Goal: Complete application form: Complete application form

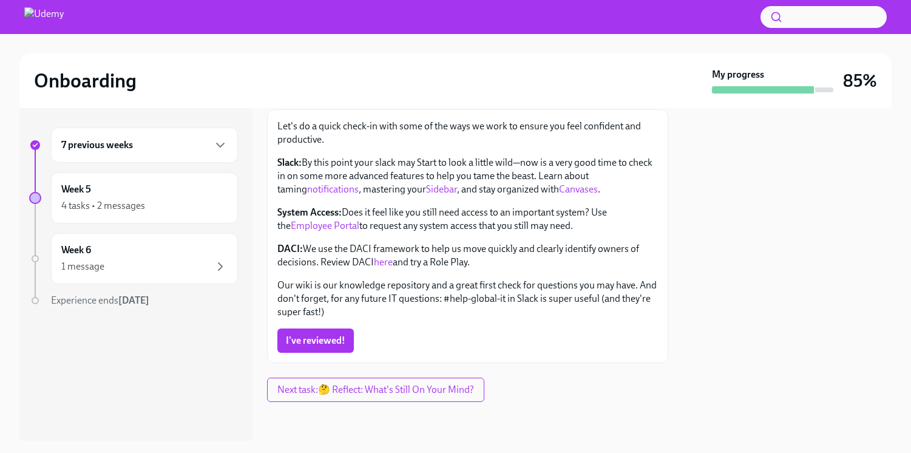
scroll to position [410, 0]
click at [337, 224] on link "Employee Portal" at bounding box center [325, 226] width 69 height 12
click at [392, 262] on link "here" at bounding box center [383, 262] width 19 height 12
click at [388, 258] on link "here" at bounding box center [383, 262] width 19 height 12
click at [327, 334] on span "I've reviewed!" at bounding box center [315, 340] width 59 height 12
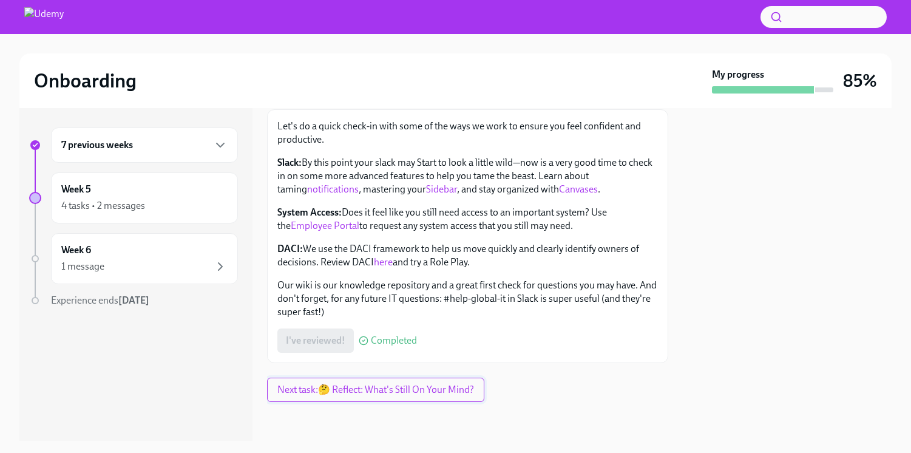
click at [407, 386] on span "Next task : 🤔 Reflect: What's Still On Your Mind?" at bounding box center [375, 390] width 197 height 12
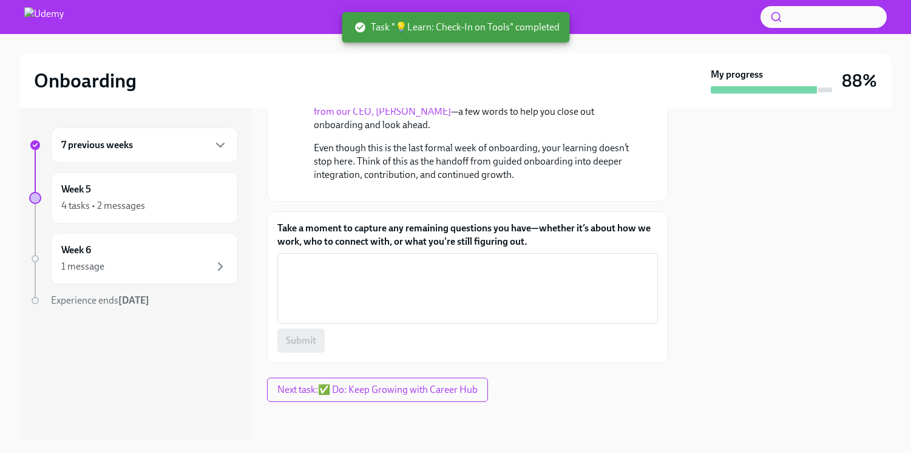
scroll to position [293, 0]
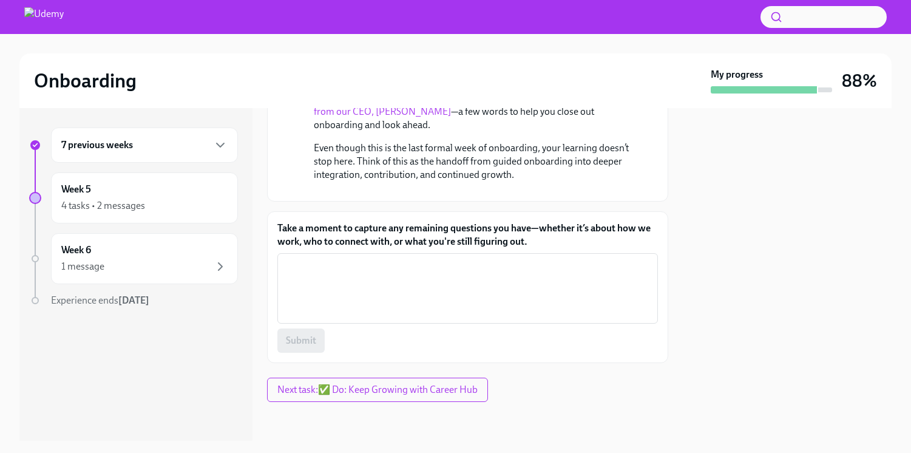
click at [449, 317] on textarea "Take a moment to capture any remaining questions you have—whether it’s about ho…" at bounding box center [468, 288] width 366 height 58
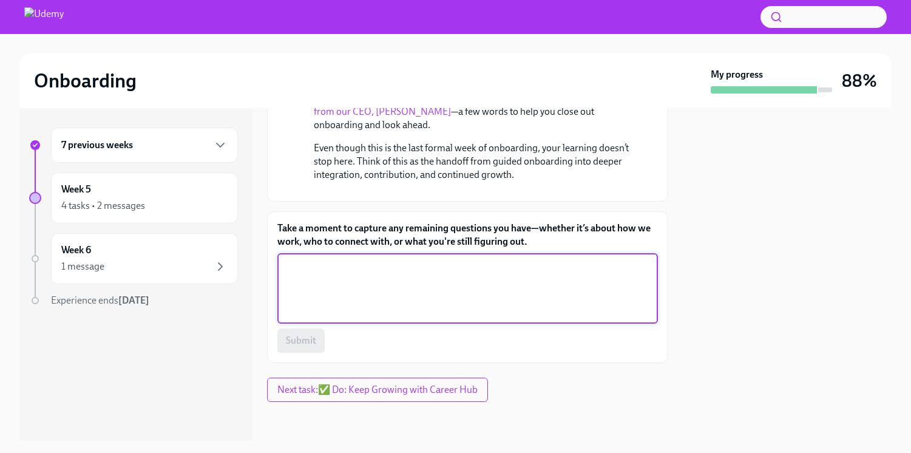
scroll to position [308, 0]
click at [368, 270] on textarea "Take a moment to capture any remaining questions you have—whether it’s about ho…" at bounding box center [468, 288] width 366 height 58
type textarea "E"
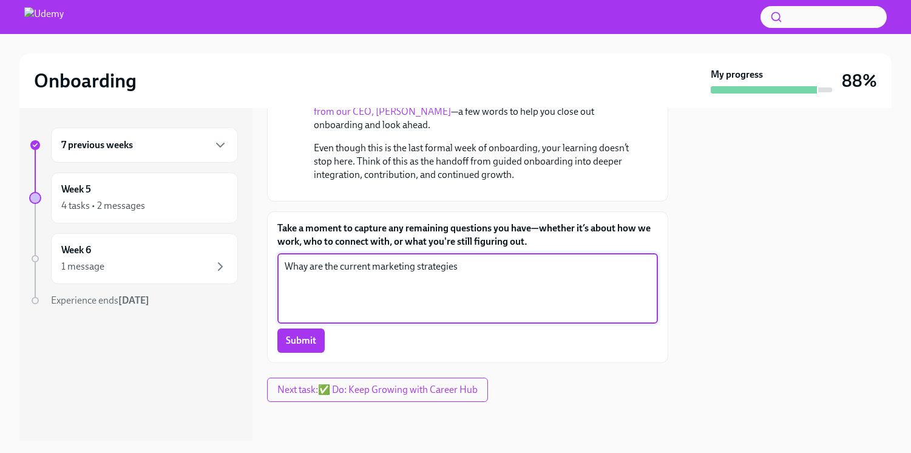
click at [341, 263] on textarea "Whay are the current marketing strategies" at bounding box center [468, 288] width 366 height 58
click at [373, 270] on textarea "Whay are the current marketing strategies" at bounding box center [468, 288] width 366 height 58
click at [514, 266] on textarea "Whay are the current inbound marketing strategies" at bounding box center [468, 288] width 366 height 58
click at [307, 269] on textarea "Whay are the current inbound marketing strategies to attract new partners" at bounding box center [468, 288] width 366 height 58
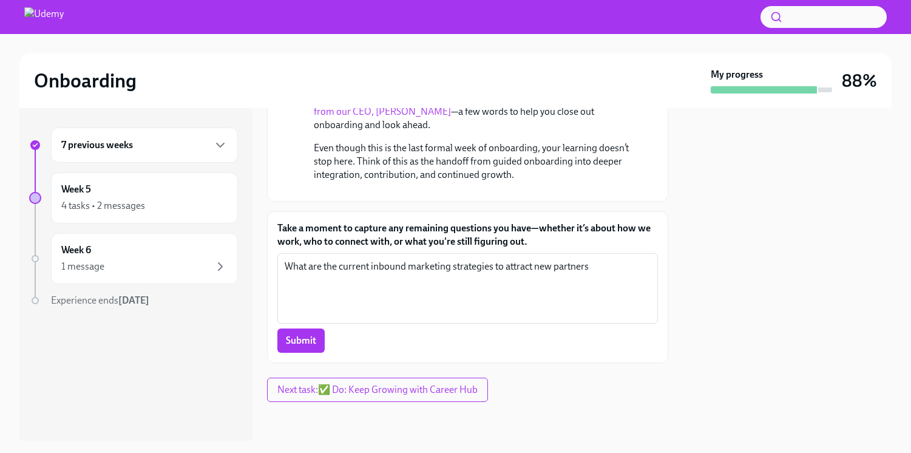
click at [423, 336] on div "Submit" at bounding box center [467, 340] width 381 height 24
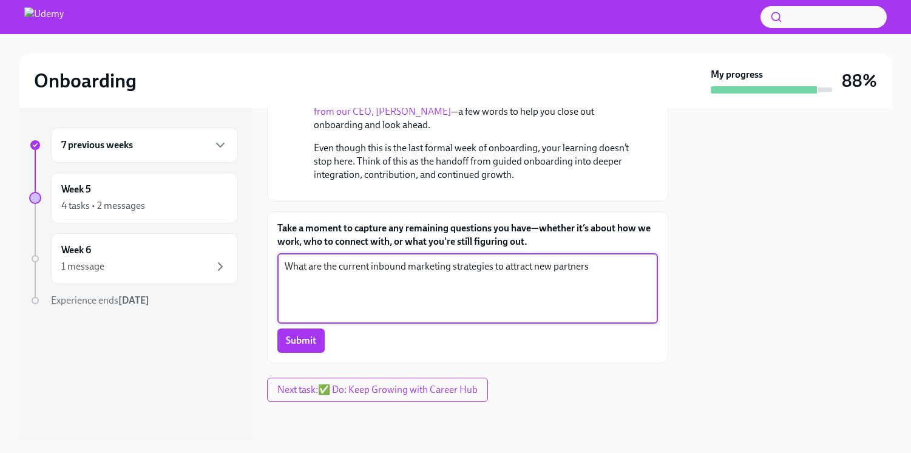
click at [549, 287] on textarea "What are the current inbound marketing strategies to attract new partners" at bounding box center [468, 288] width 366 height 58
click at [608, 331] on div "Submit" at bounding box center [467, 340] width 381 height 24
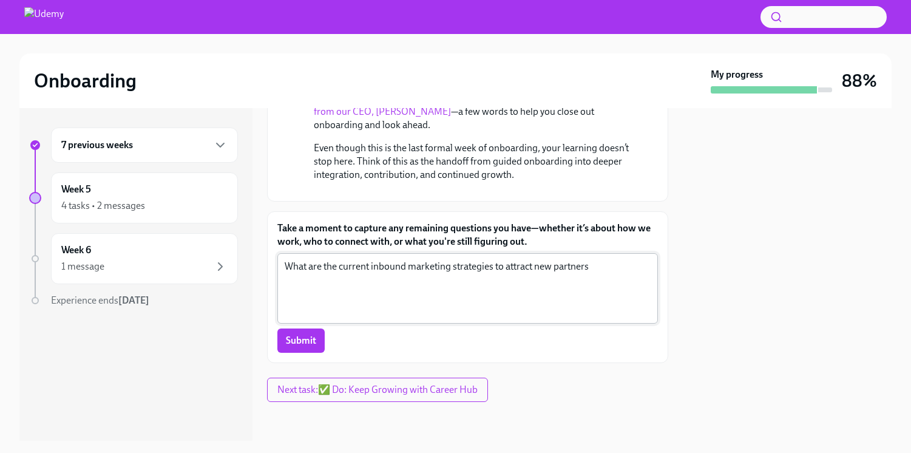
click at [614, 274] on textarea "What are the current inbound marketing strategies to attract new partners" at bounding box center [468, 288] width 366 height 58
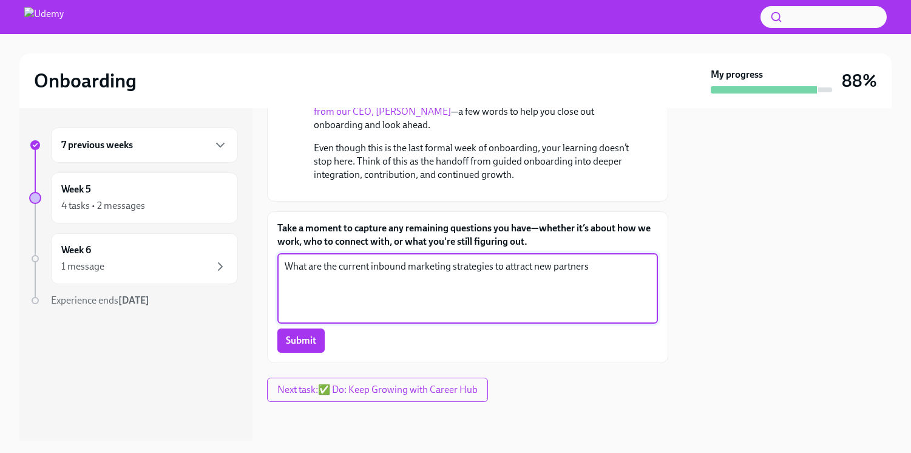
click at [548, 276] on textarea "What are the current inbound marketing strategies to attract new partners" at bounding box center [468, 288] width 366 height 58
click at [556, 266] on textarea "What are the current inbound marketing strategies to attract new partners" at bounding box center [468, 288] width 366 height 58
click at [621, 276] on textarea "What are the current inbound marketing strategies to attract new partners" at bounding box center [468, 288] width 366 height 58
type textarea "What are the current inbound marketing strategies to attract new partners."
